Goal: Find specific page/section: Find specific page/section

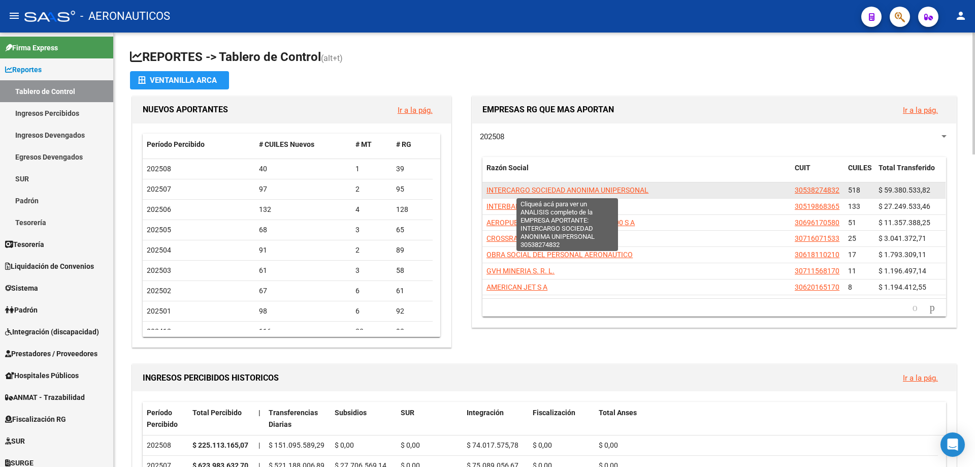
click at [520, 187] on span "INTERCARGO SOCIEDAD ANONIMA UNIPERSONAL" at bounding box center [567, 190] width 162 height 8
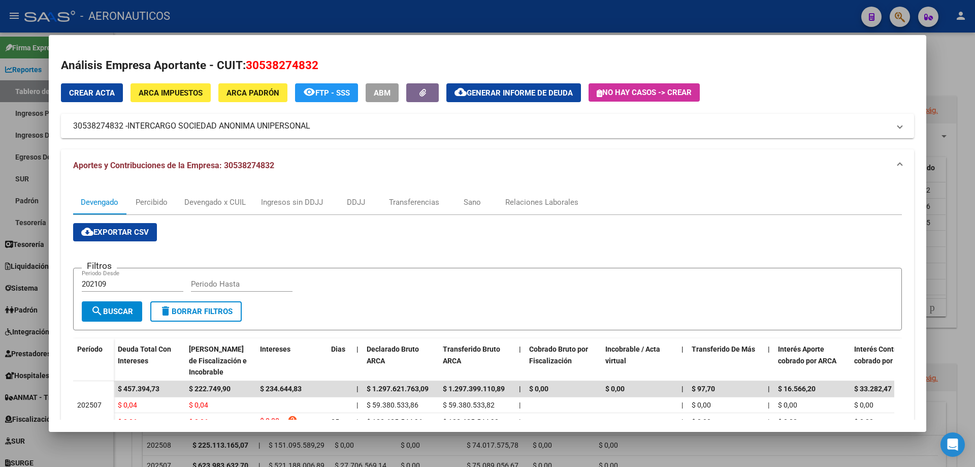
scroll to position [51, 0]
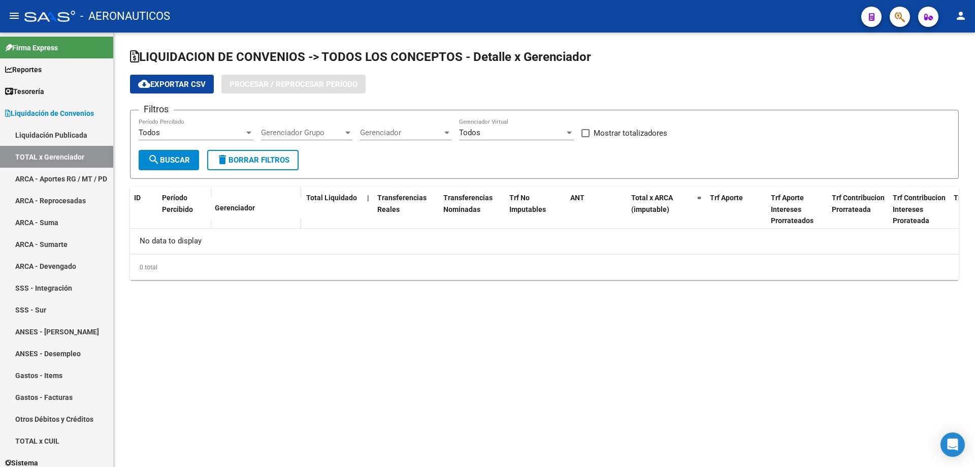
checkbox input "true"
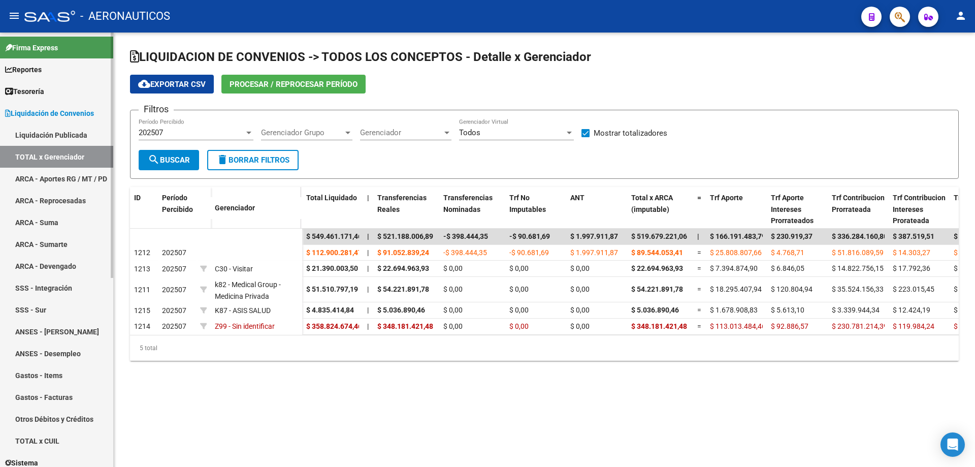
click at [40, 70] on span "Reportes" at bounding box center [23, 69] width 37 height 11
click at [43, 61] on link "Reportes" at bounding box center [56, 69] width 113 height 22
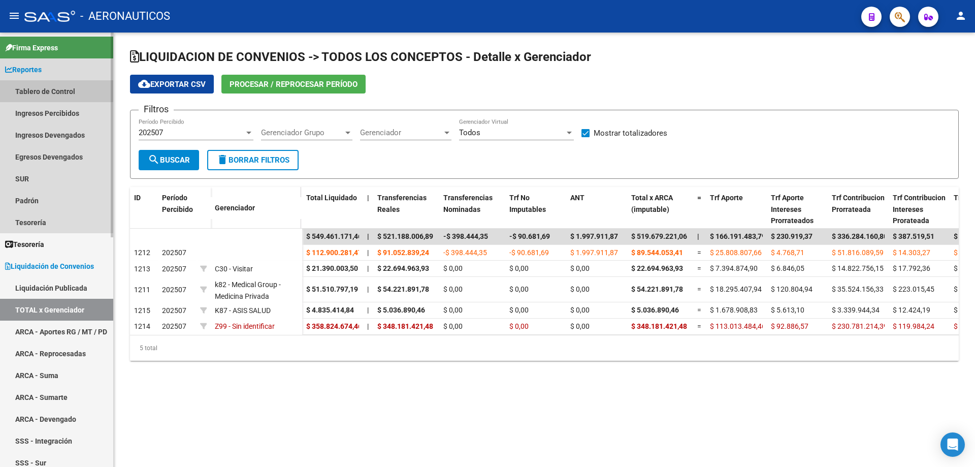
click at [43, 87] on link "Tablero de Control" at bounding box center [56, 91] width 113 height 22
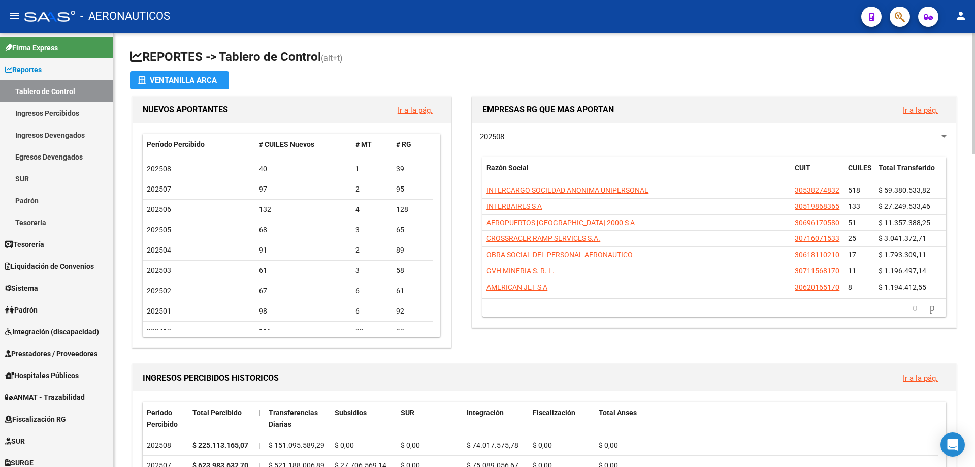
click at [504, 134] on span "202508" at bounding box center [492, 136] width 24 height 9
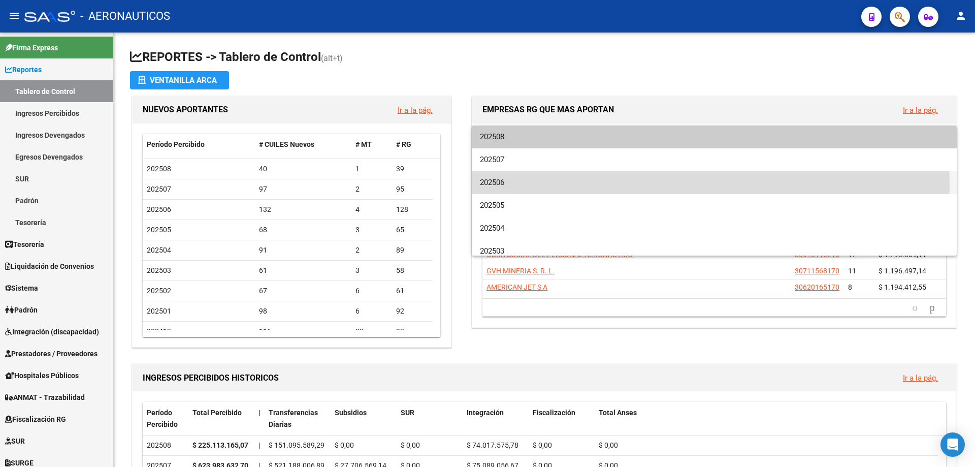
click at [511, 186] on span "202506" at bounding box center [714, 182] width 469 height 23
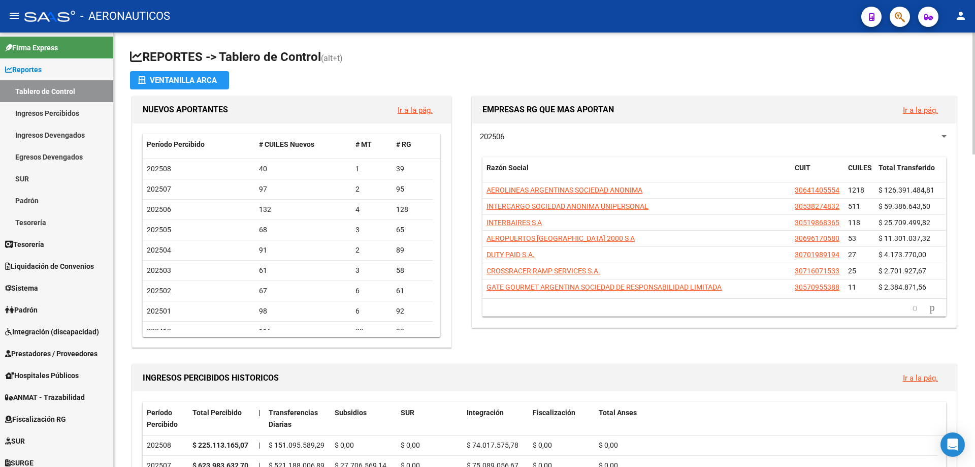
click at [504, 135] on span "202506" at bounding box center [492, 136] width 24 height 9
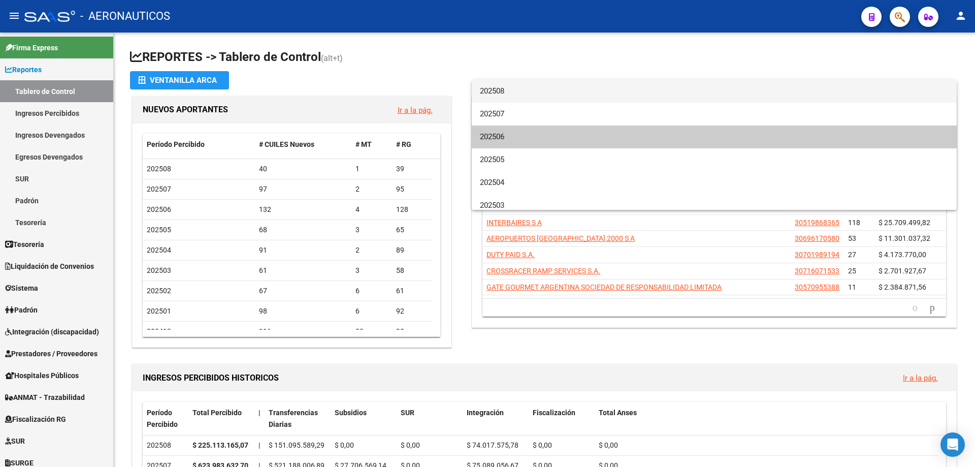
click at [500, 88] on span "202508" at bounding box center [714, 91] width 469 height 23
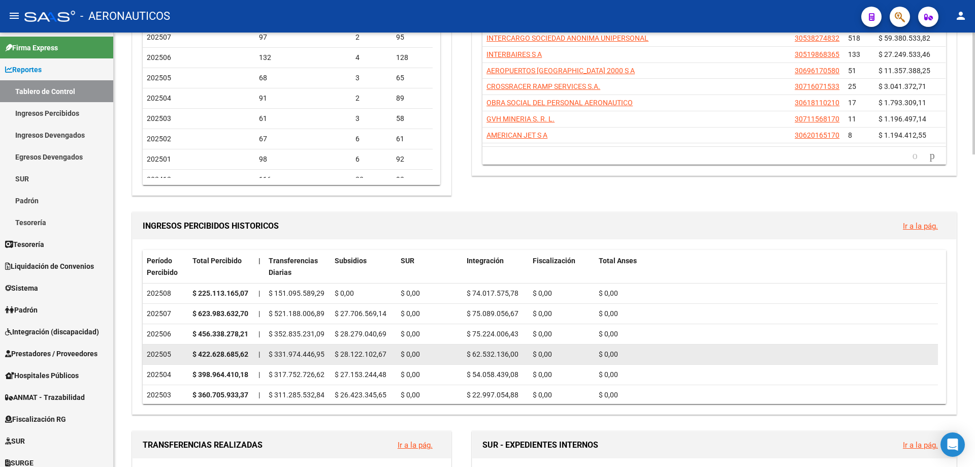
scroll to position [152, 0]
